Goal: Transaction & Acquisition: Purchase product/service

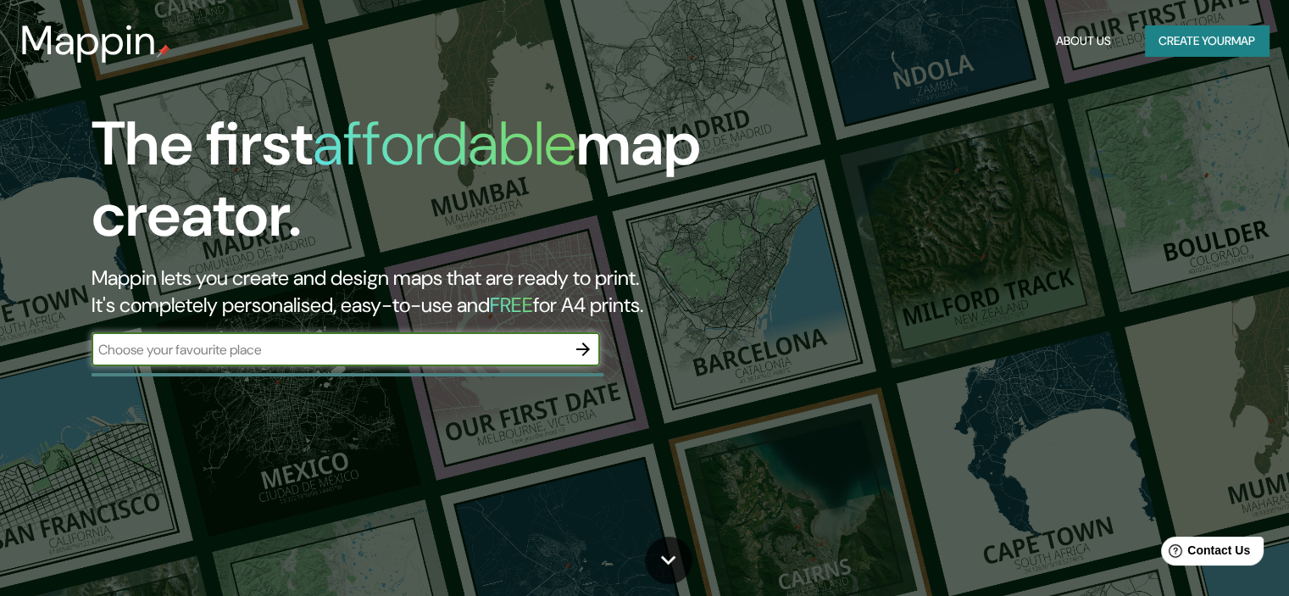
click at [282, 352] on input "text" at bounding box center [328, 349] width 474 height 19
type input "HUANCAYO"
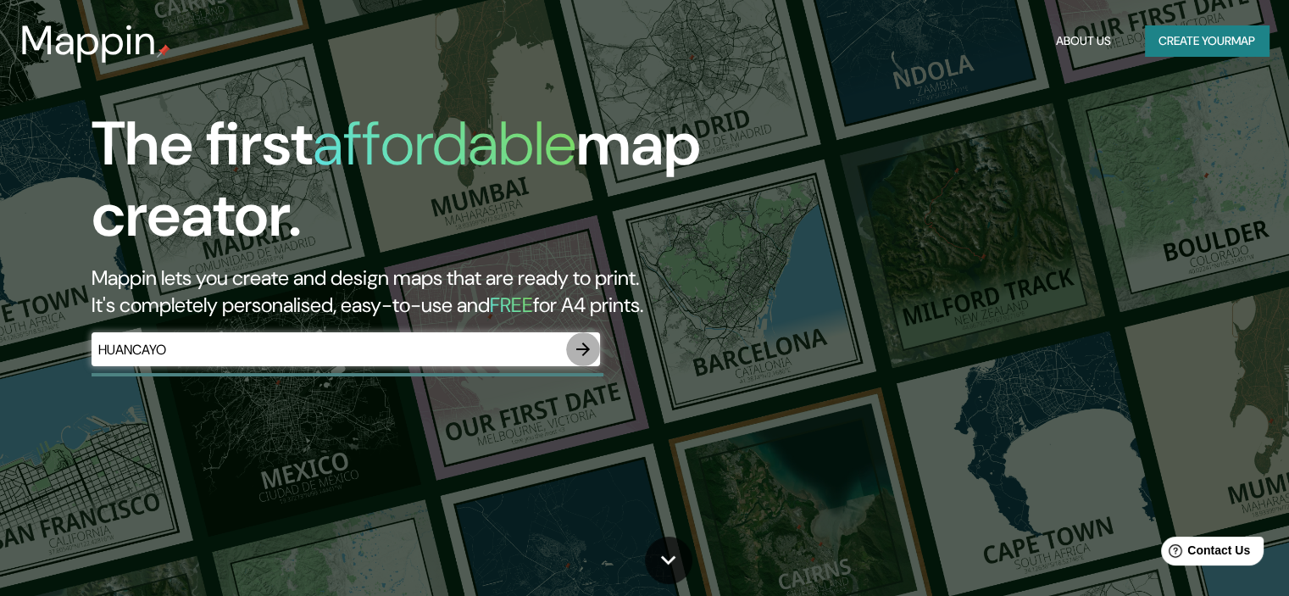
click at [577, 352] on icon "button" at bounding box center [583, 349] width 20 height 20
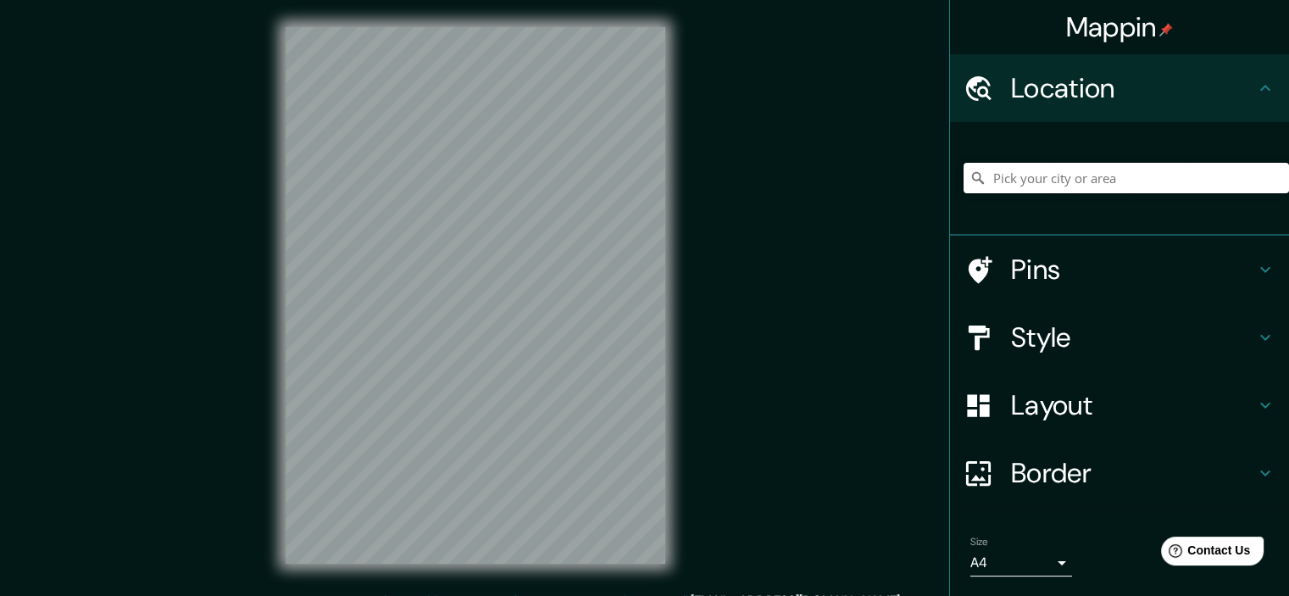
click at [1093, 179] on input "Pick your city or area" at bounding box center [1125, 178] width 325 height 30
click at [1043, 176] on input "Pick your city or area" at bounding box center [1125, 178] width 325 height 30
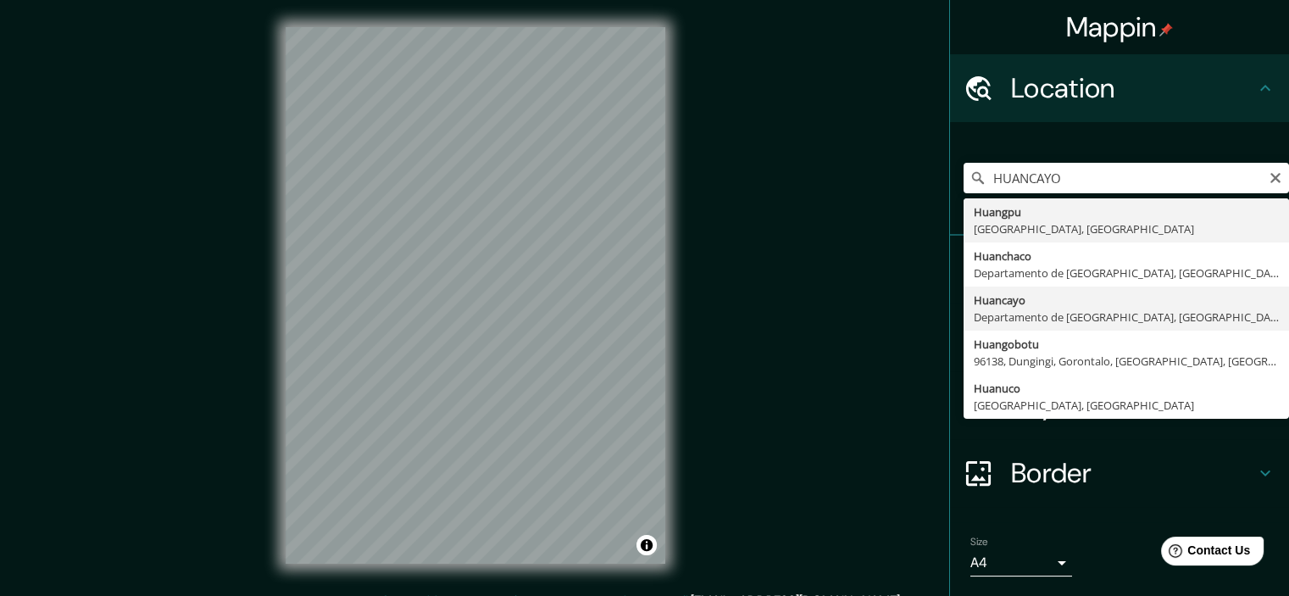
type input "Huancayo, [GEOGRAPHIC_DATA], [GEOGRAPHIC_DATA]"
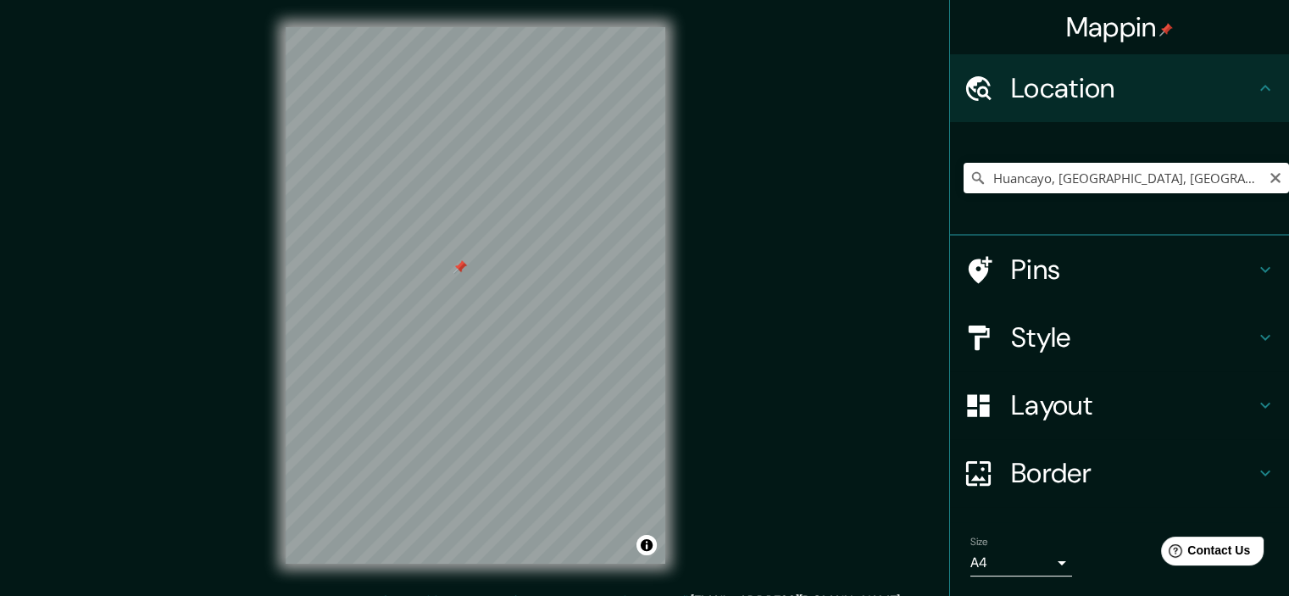
drag, startPoint x: 479, startPoint y: 277, endPoint x: 457, endPoint y: 263, distance: 25.1
click at [457, 263] on div at bounding box center [460, 267] width 14 height 14
drag, startPoint x: 457, startPoint y: 263, endPoint x: 463, endPoint y: 274, distance: 12.5
click at [463, 274] on div at bounding box center [465, 279] width 14 height 14
click at [463, 274] on div at bounding box center [466, 278] width 14 height 14
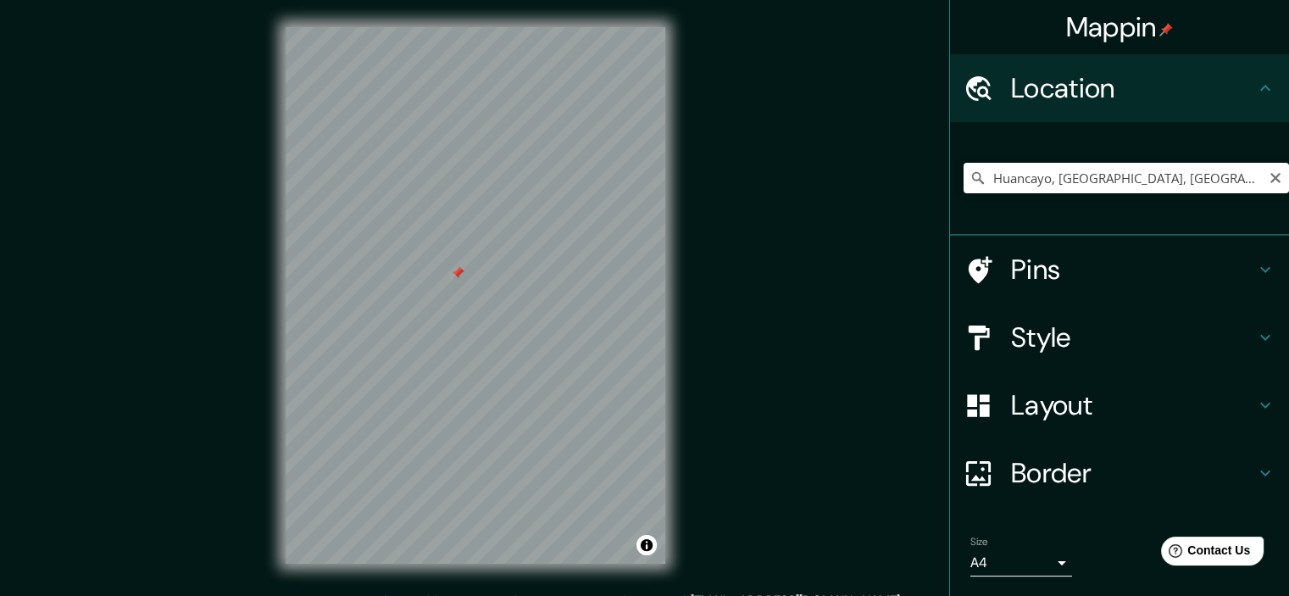
drag, startPoint x: 463, startPoint y: 274, endPoint x: 454, endPoint y: 270, distance: 10.2
click at [454, 270] on div at bounding box center [458, 273] width 14 height 14
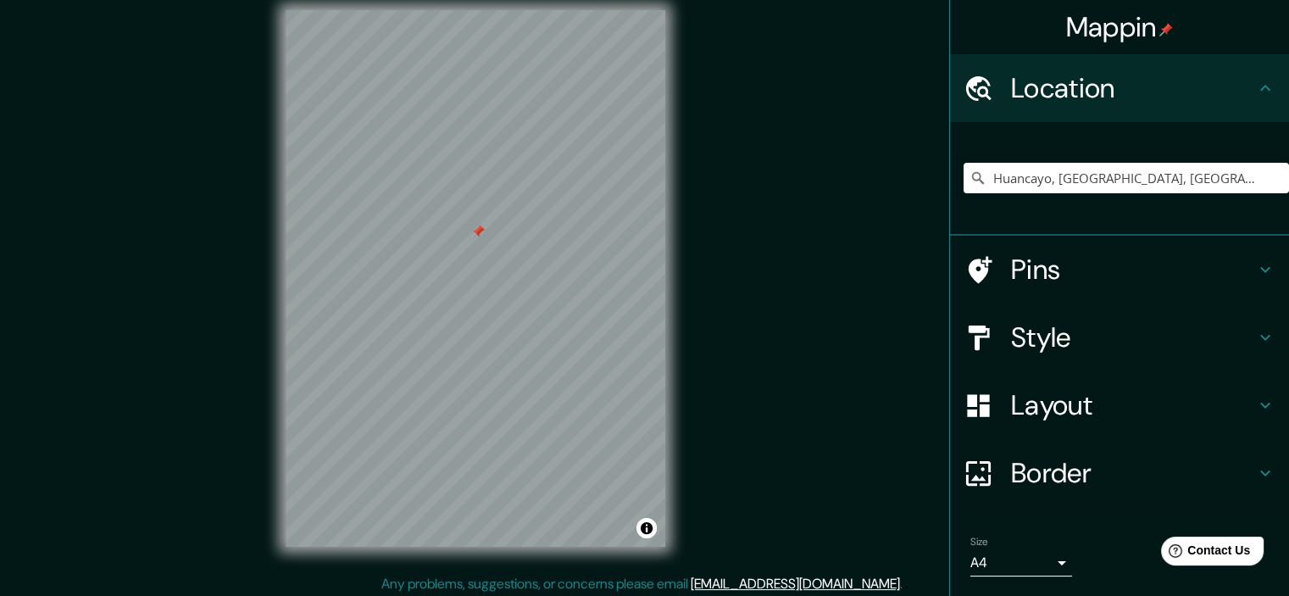
scroll to position [21, 0]
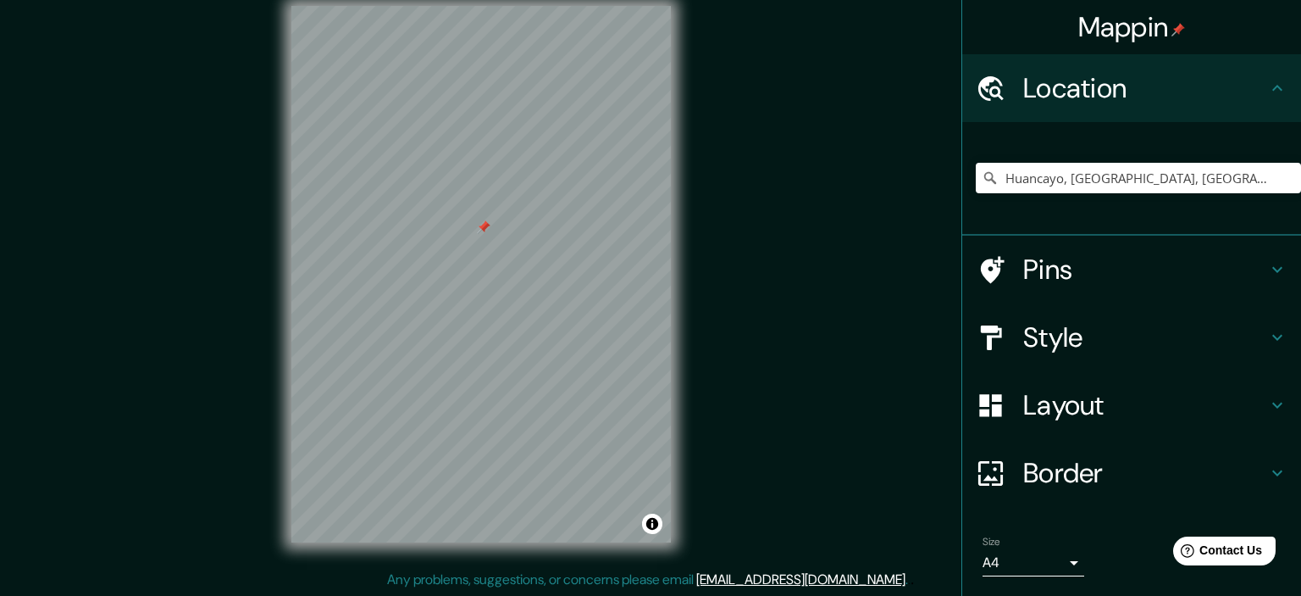
click at [1050, 564] on body "Mappin Location [GEOGRAPHIC_DATA], [GEOGRAPHIC_DATA], [GEOGRAPHIC_DATA] [GEOGRA…" at bounding box center [650, 277] width 1301 height 596
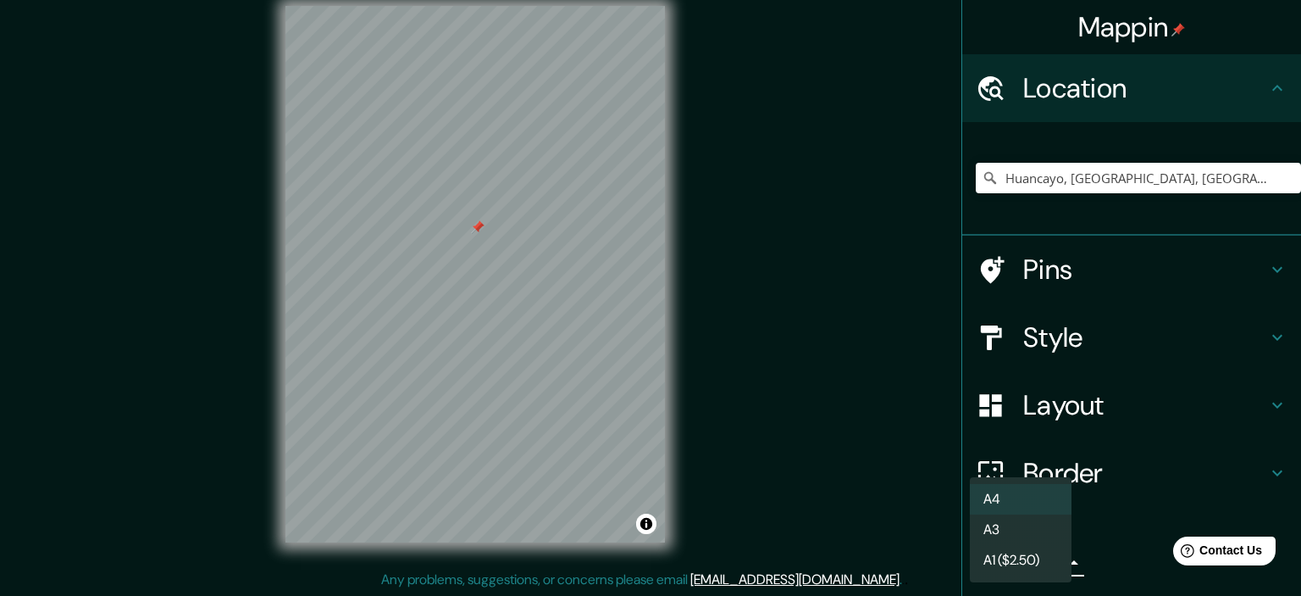
click at [1102, 539] on div at bounding box center [650, 298] width 1301 height 596
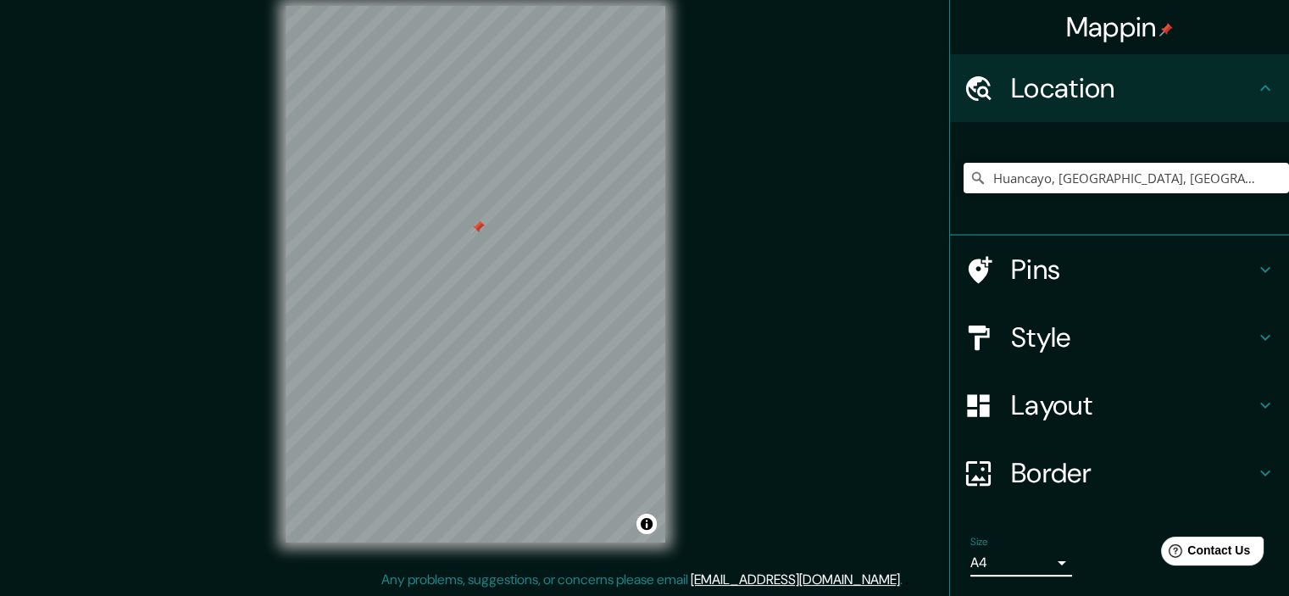
click at [1086, 469] on h4 "Border" at bounding box center [1133, 473] width 244 height 34
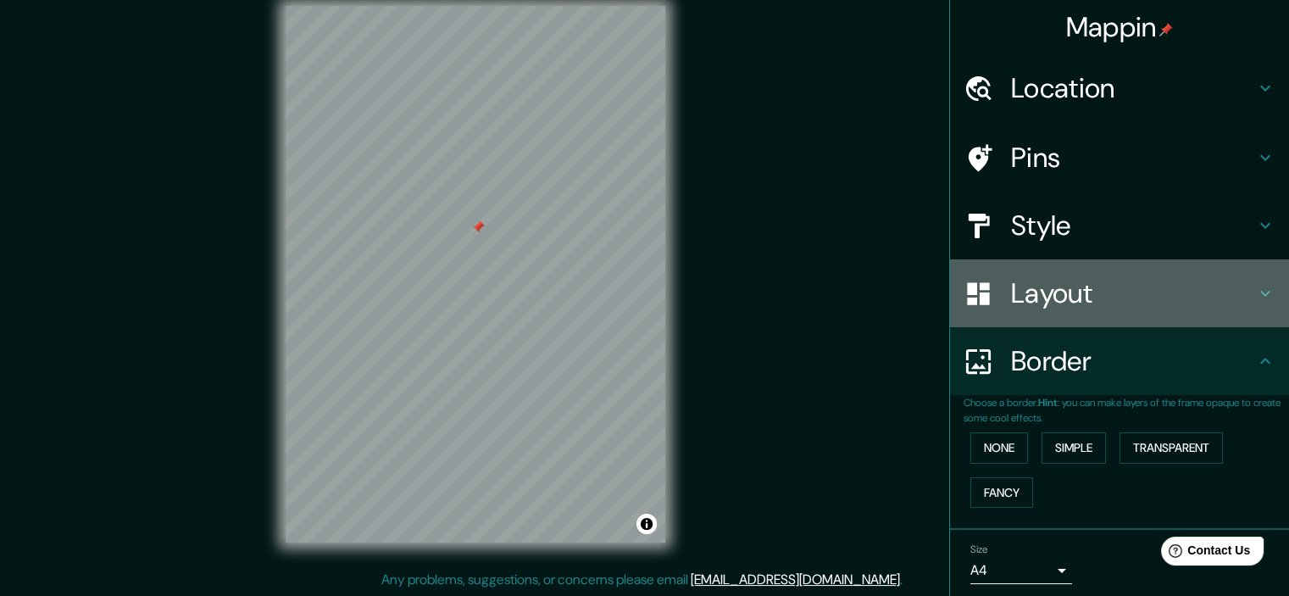
click at [1091, 312] on div "Layout" at bounding box center [1119, 293] width 339 height 68
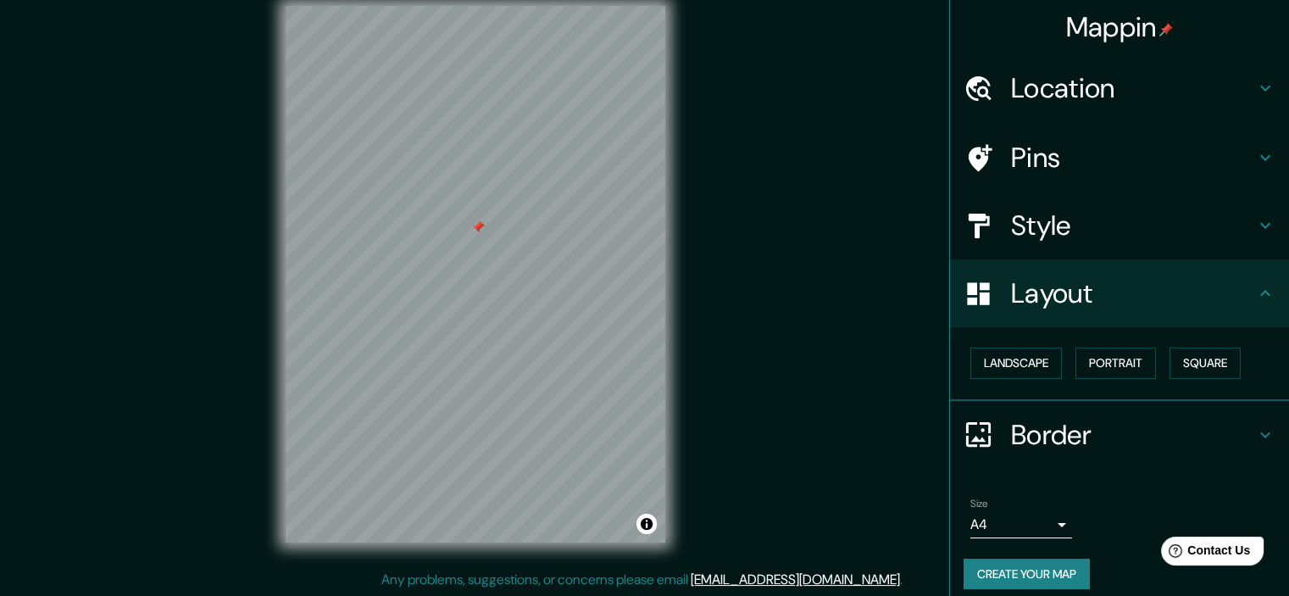
click at [1160, 242] on div "Style" at bounding box center [1119, 225] width 339 height 68
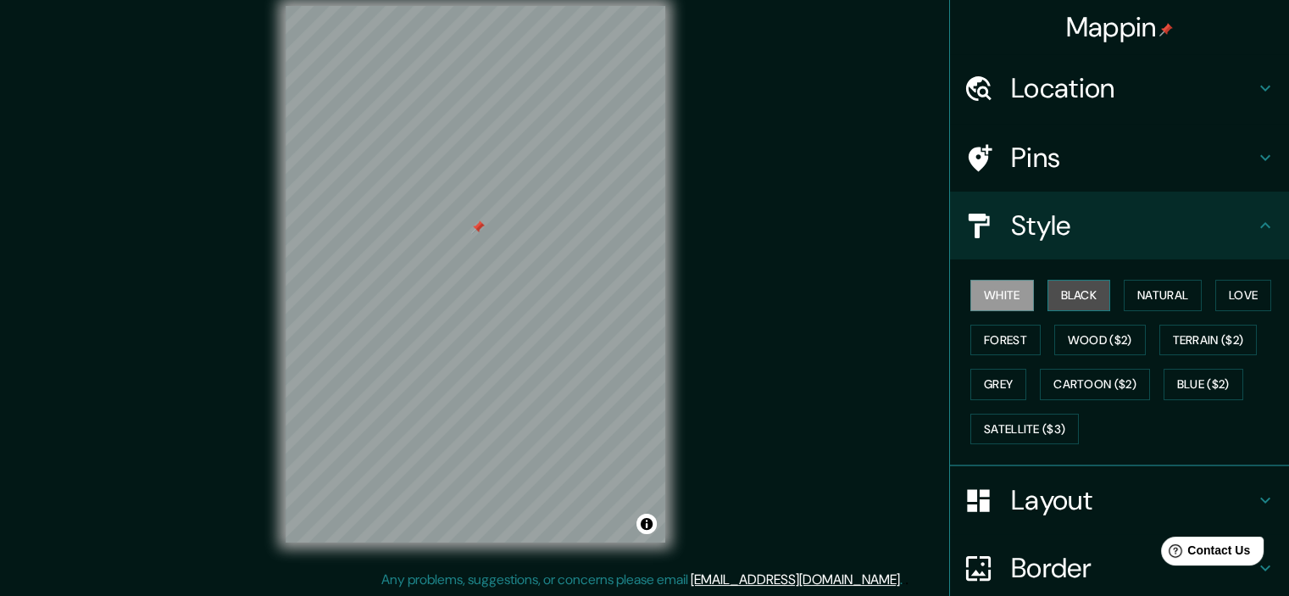
click at [1067, 295] on button "Black" at bounding box center [1079, 295] width 64 height 31
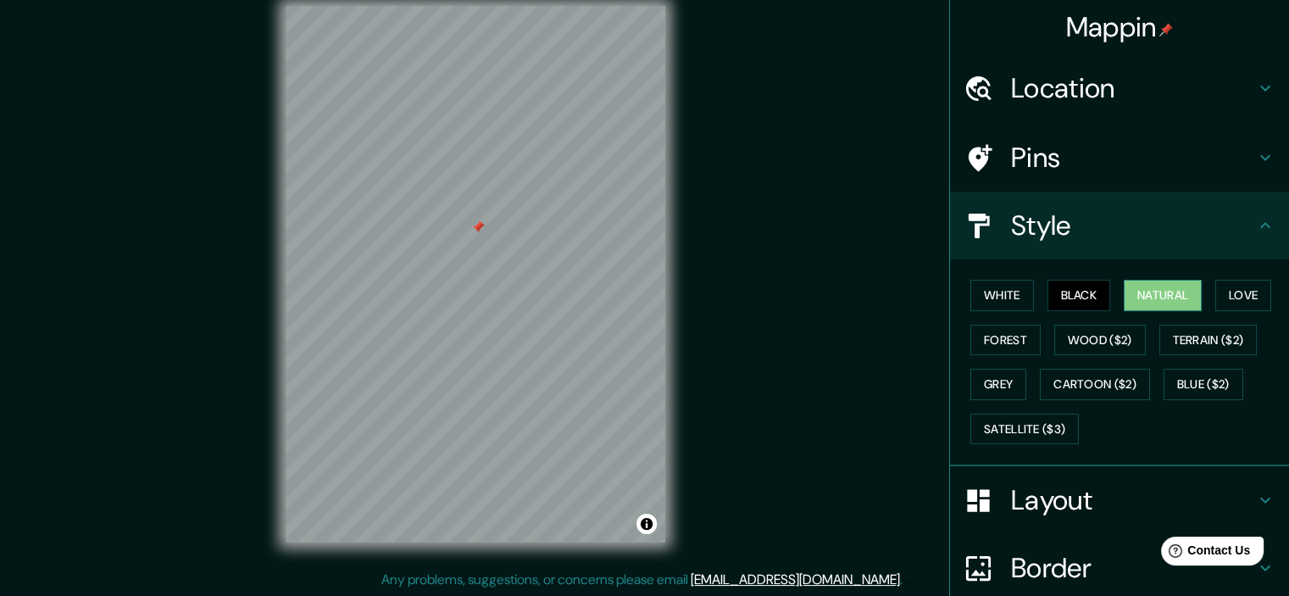
click at [1153, 300] on button "Natural" at bounding box center [1162, 295] width 78 height 31
click at [1226, 302] on button "Love" at bounding box center [1243, 295] width 56 height 31
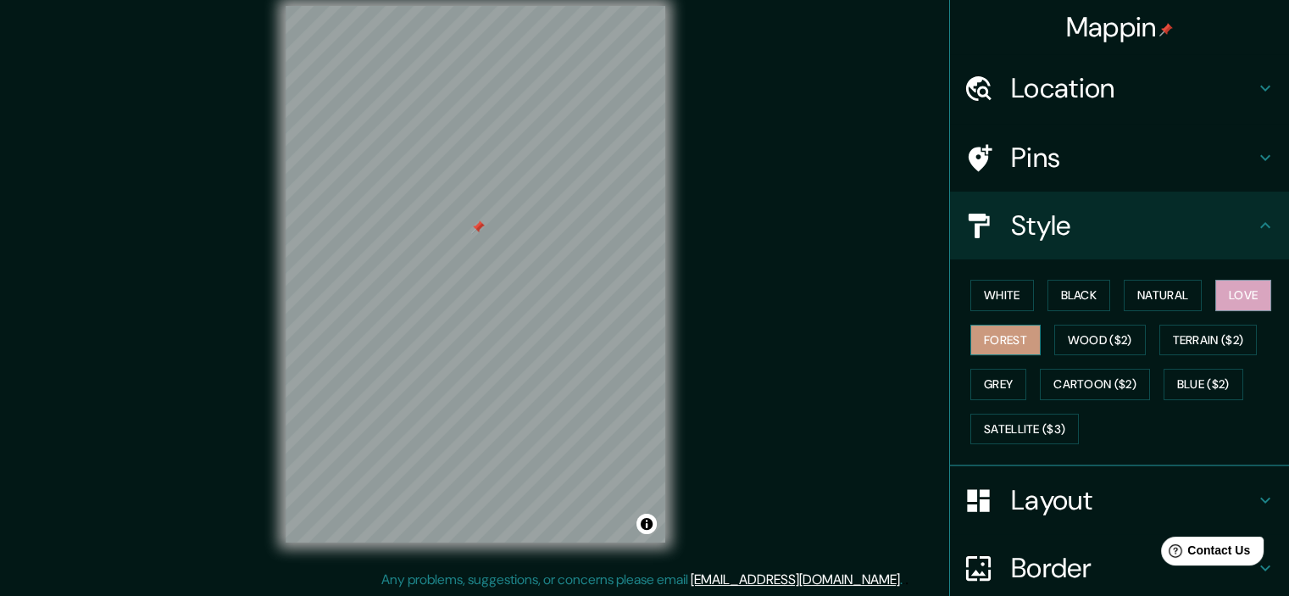
click at [993, 338] on button "Forest" at bounding box center [1005, 339] width 70 height 31
click at [1091, 344] on button "Wood ($2)" at bounding box center [1099, 339] width 91 height 31
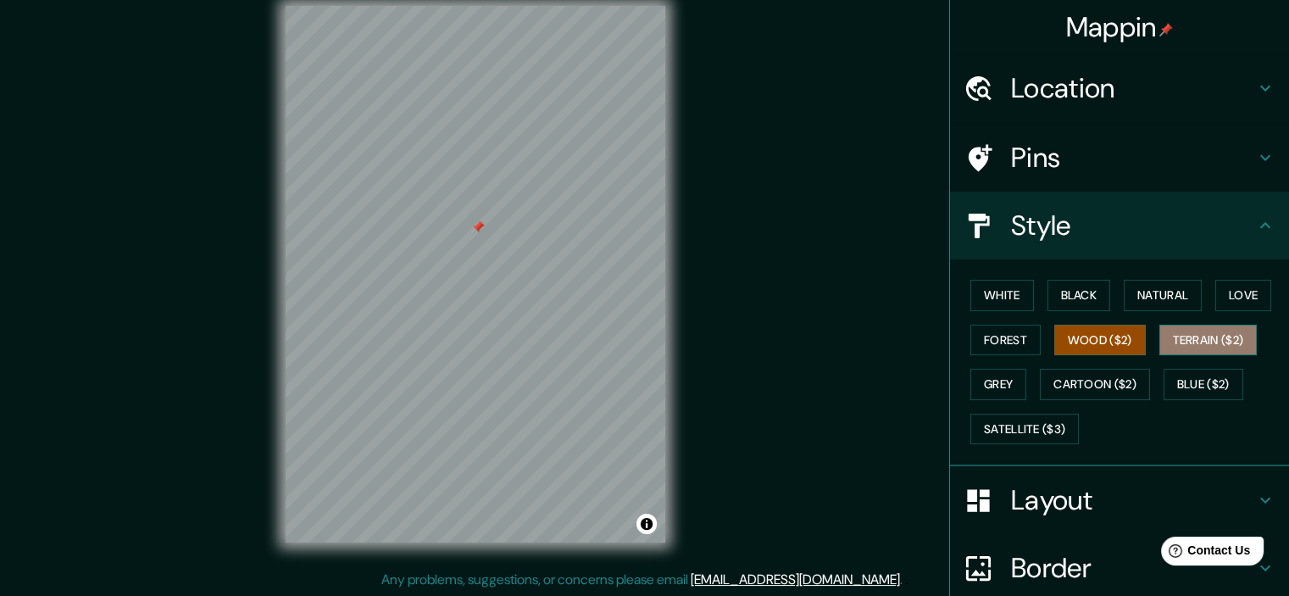
click at [1204, 339] on button "Terrain ($2)" at bounding box center [1208, 339] width 98 height 31
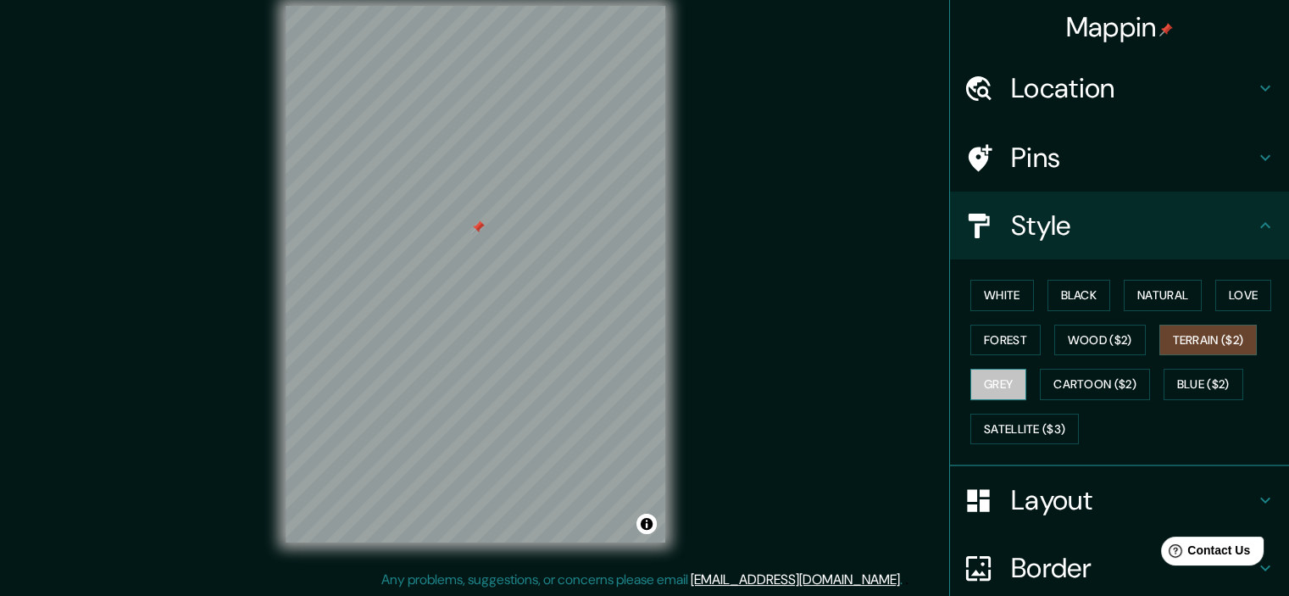
click at [990, 381] on button "Grey" at bounding box center [998, 384] width 56 height 31
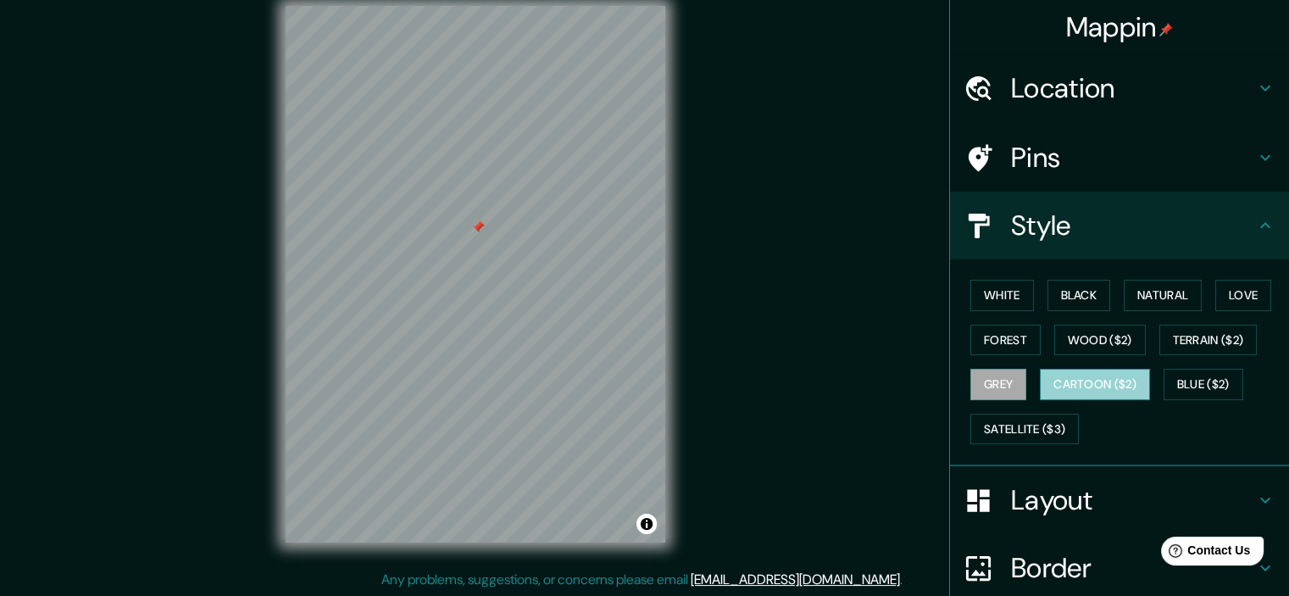
click at [1084, 391] on button "Cartoon ($2)" at bounding box center [1095, 384] width 110 height 31
click at [1189, 384] on button "Blue ($2)" at bounding box center [1203, 384] width 80 height 31
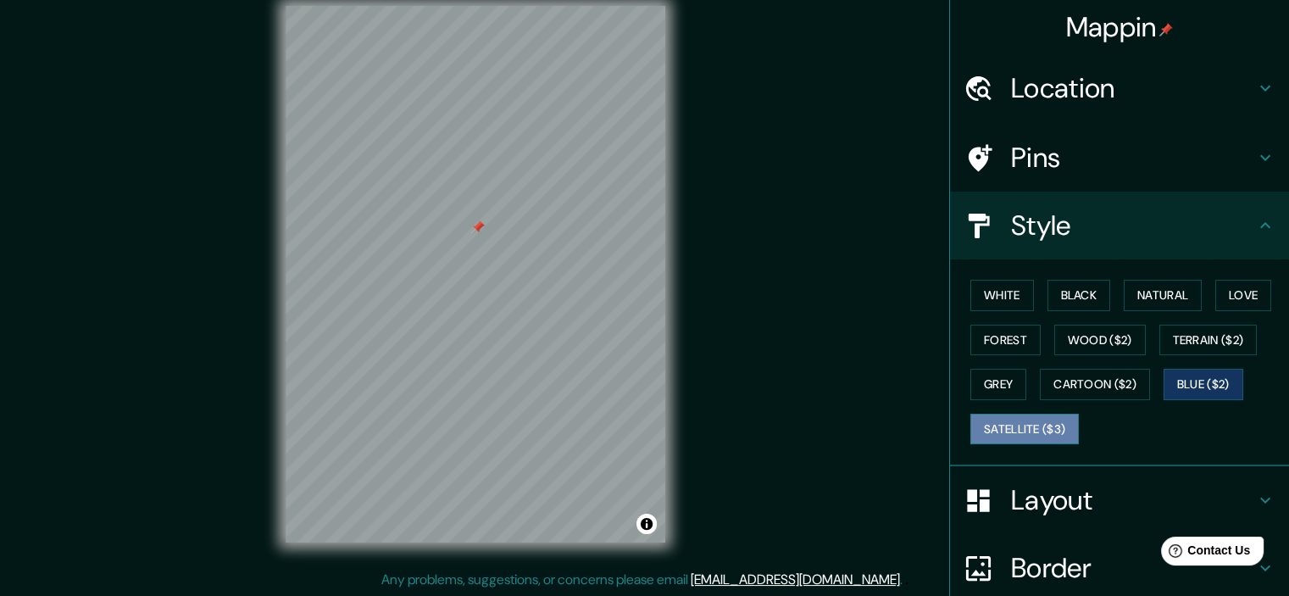
click at [999, 429] on button "Satellite ($3)" at bounding box center [1024, 428] width 108 height 31
